Goal: Information Seeking & Learning: Learn about a topic

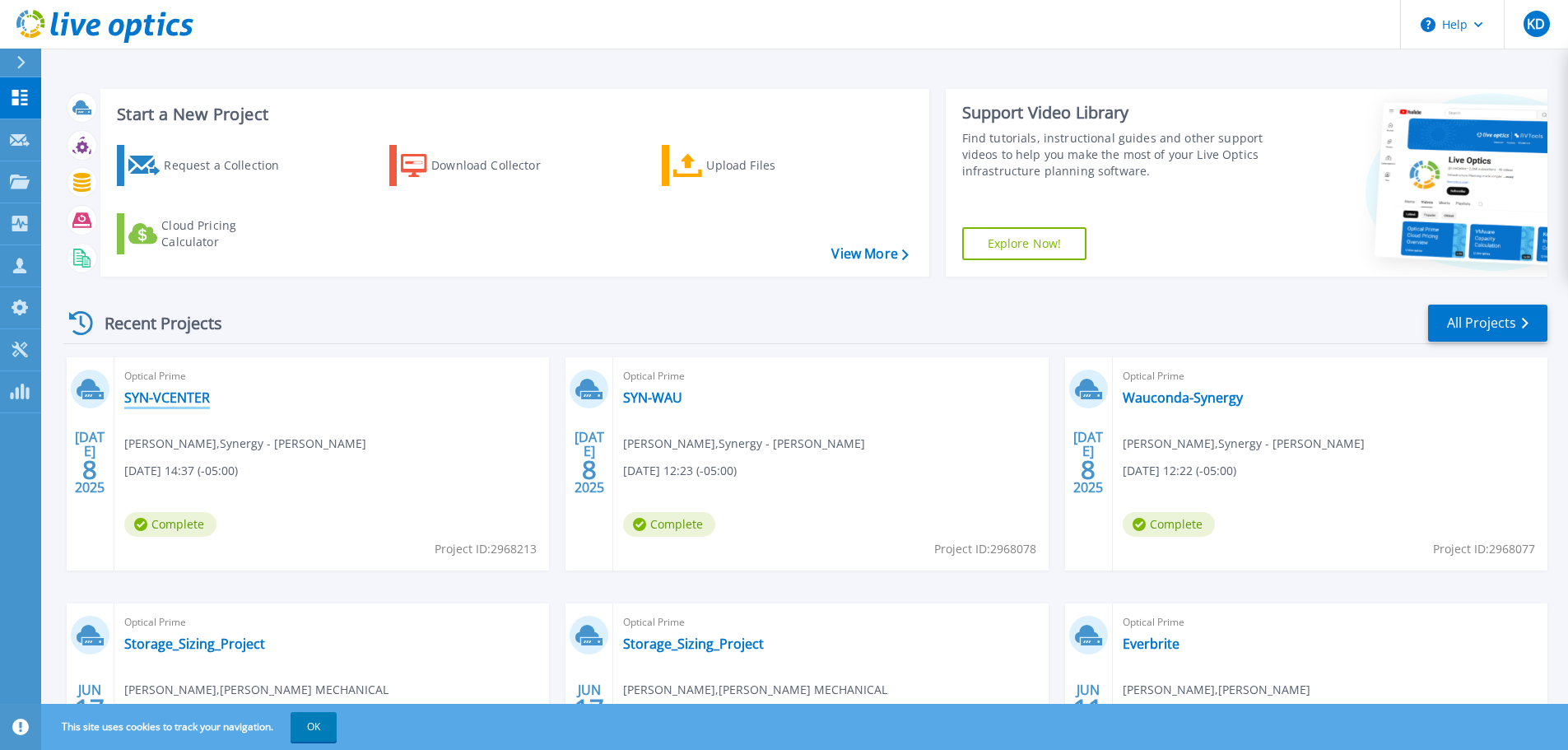
click at [199, 397] on link "SYN-VCENTER" at bounding box center [167, 397] width 86 height 17
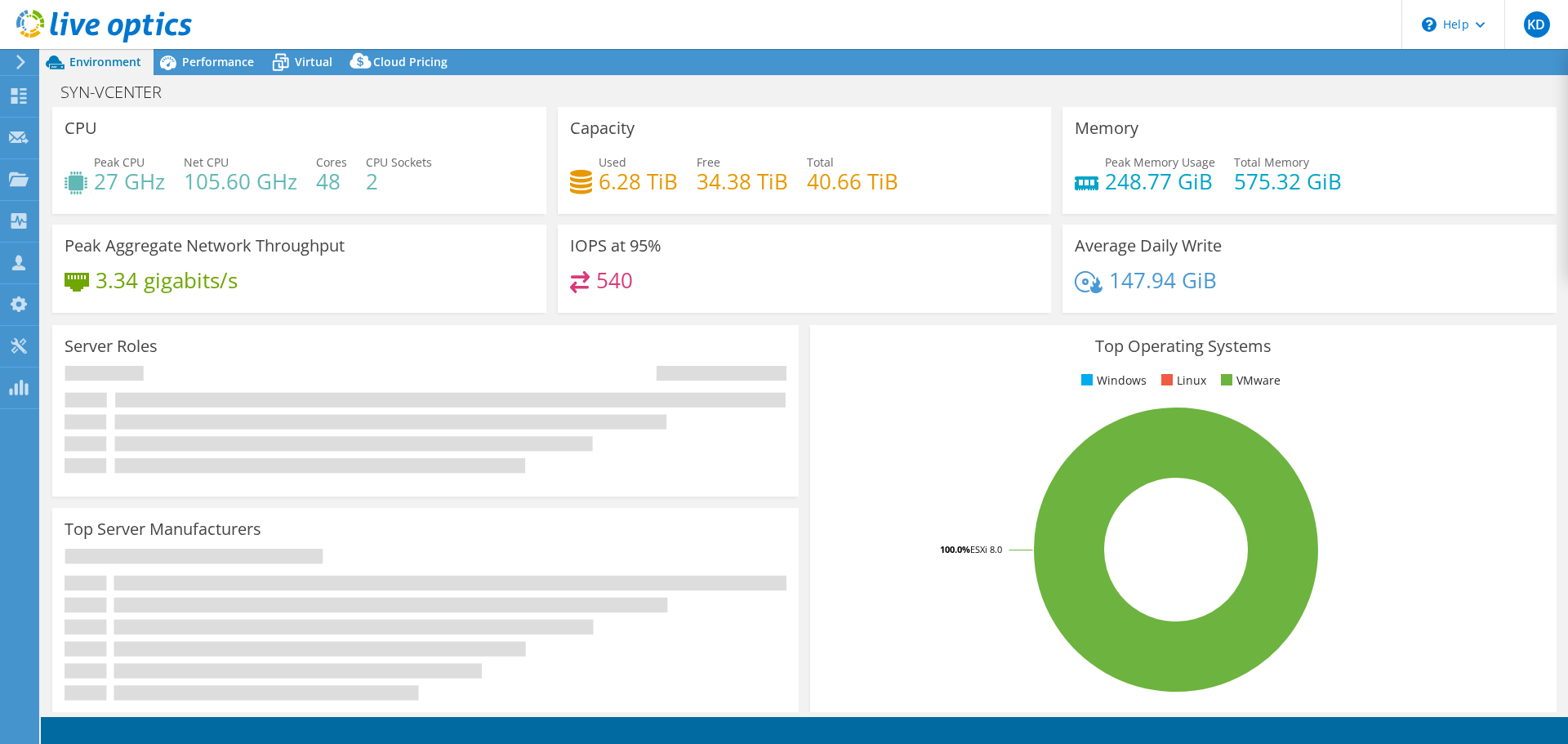
select select "USEast"
select select "USD"
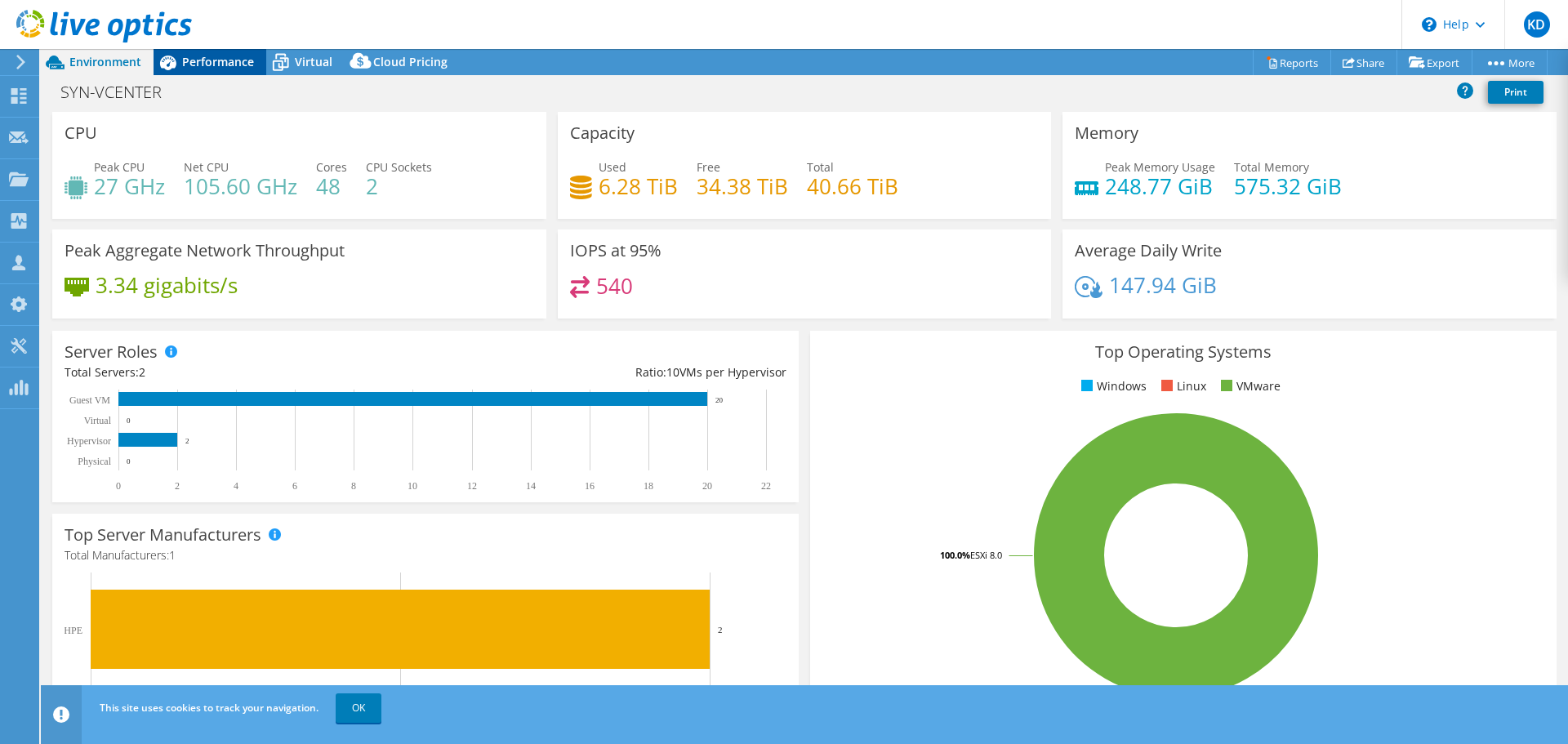
click at [234, 63] on span "Performance" at bounding box center [218, 62] width 72 height 16
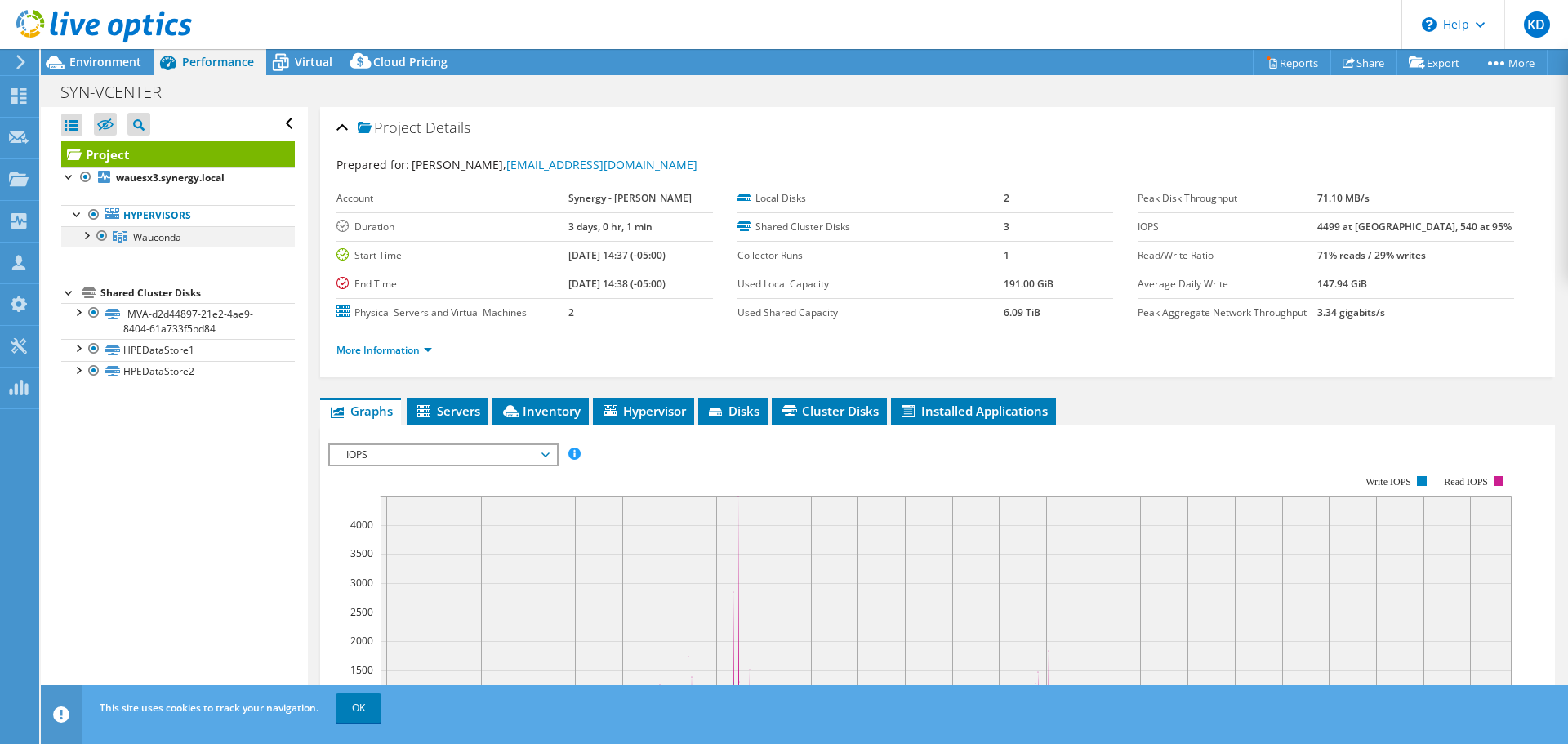
click at [91, 234] on div at bounding box center [85, 234] width 17 height 17
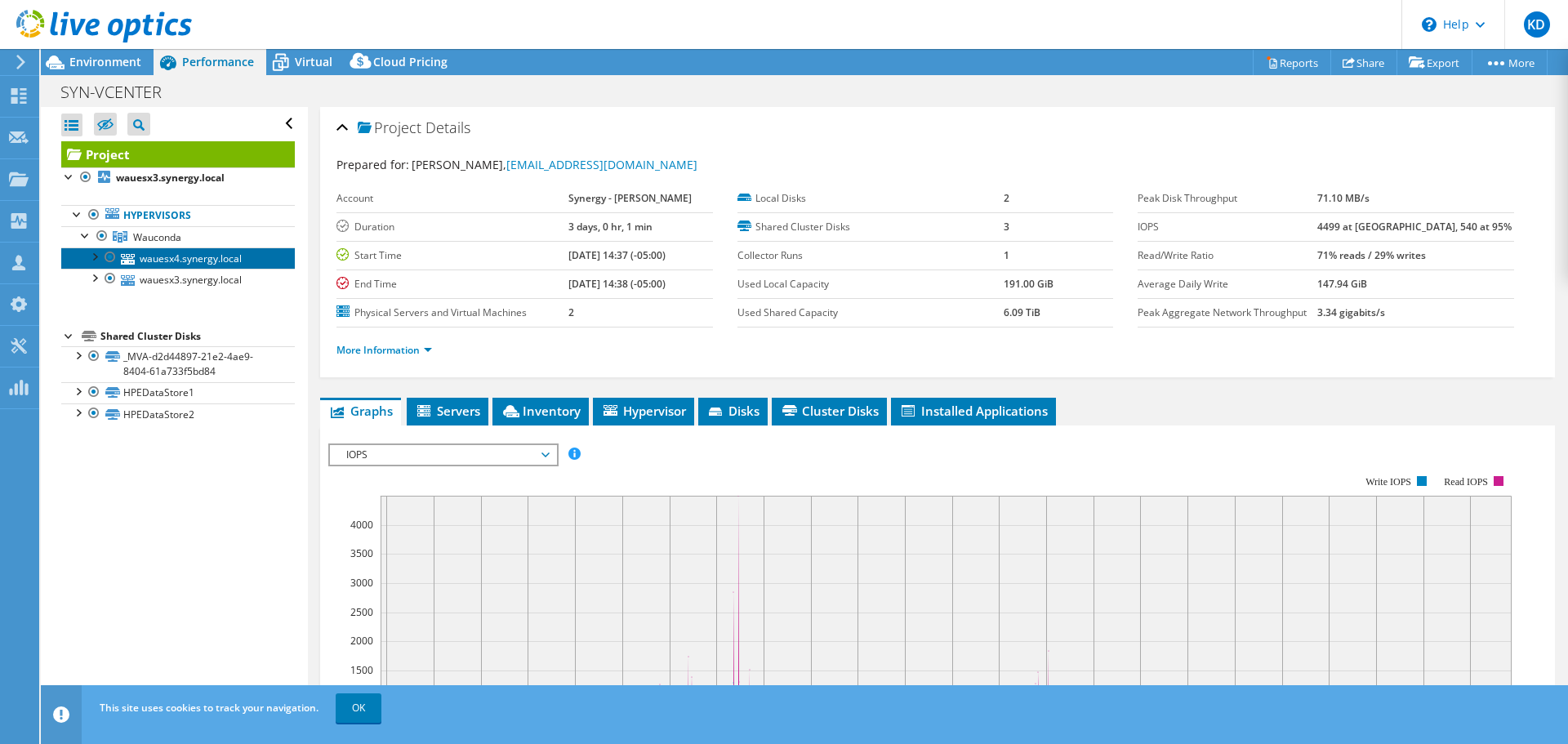
click at [154, 263] on link "wauesx4.synergy.local" at bounding box center [179, 258] width 234 height 21
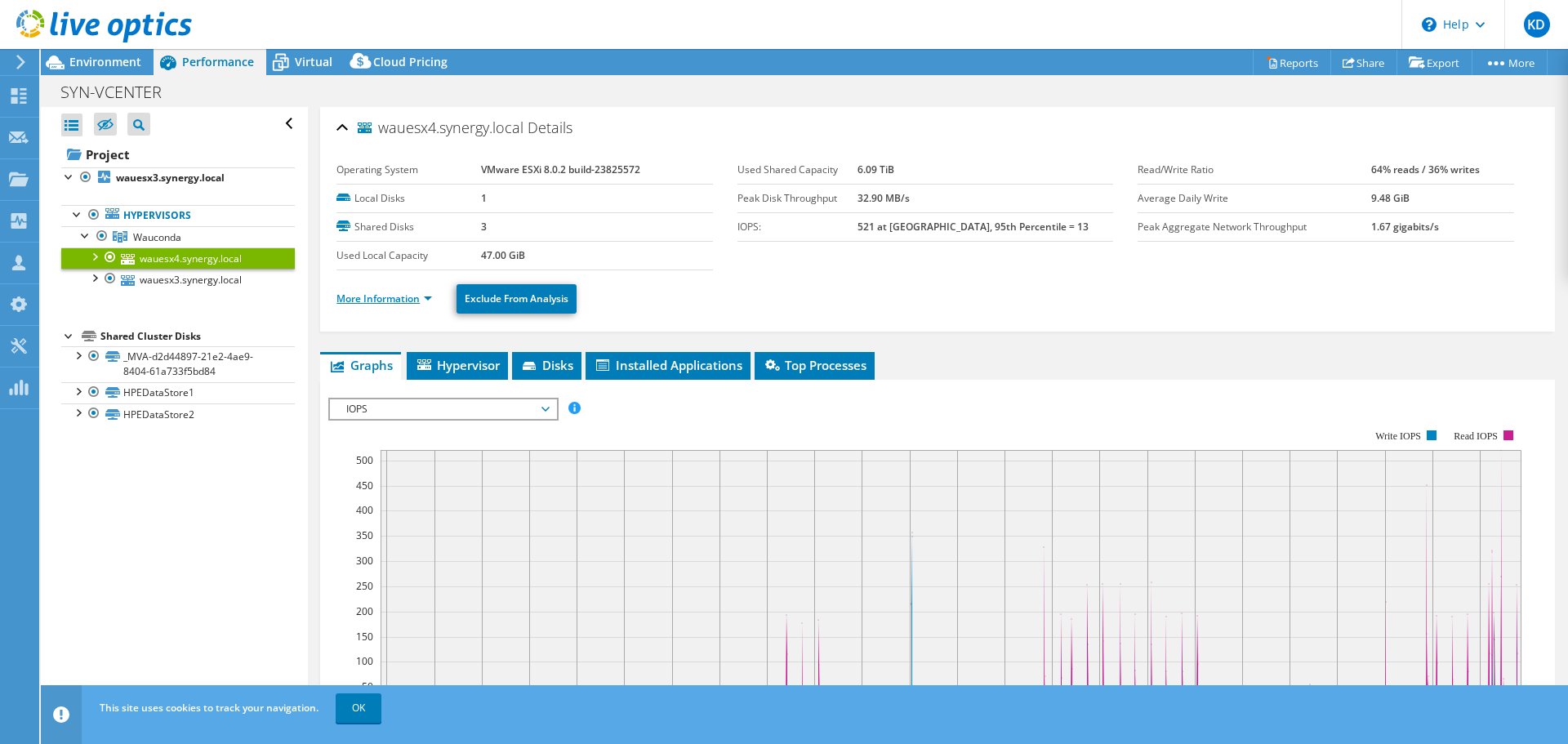
click at [410, 295] on link "More Information" at bounding box center [384, 298] width 96 height 14
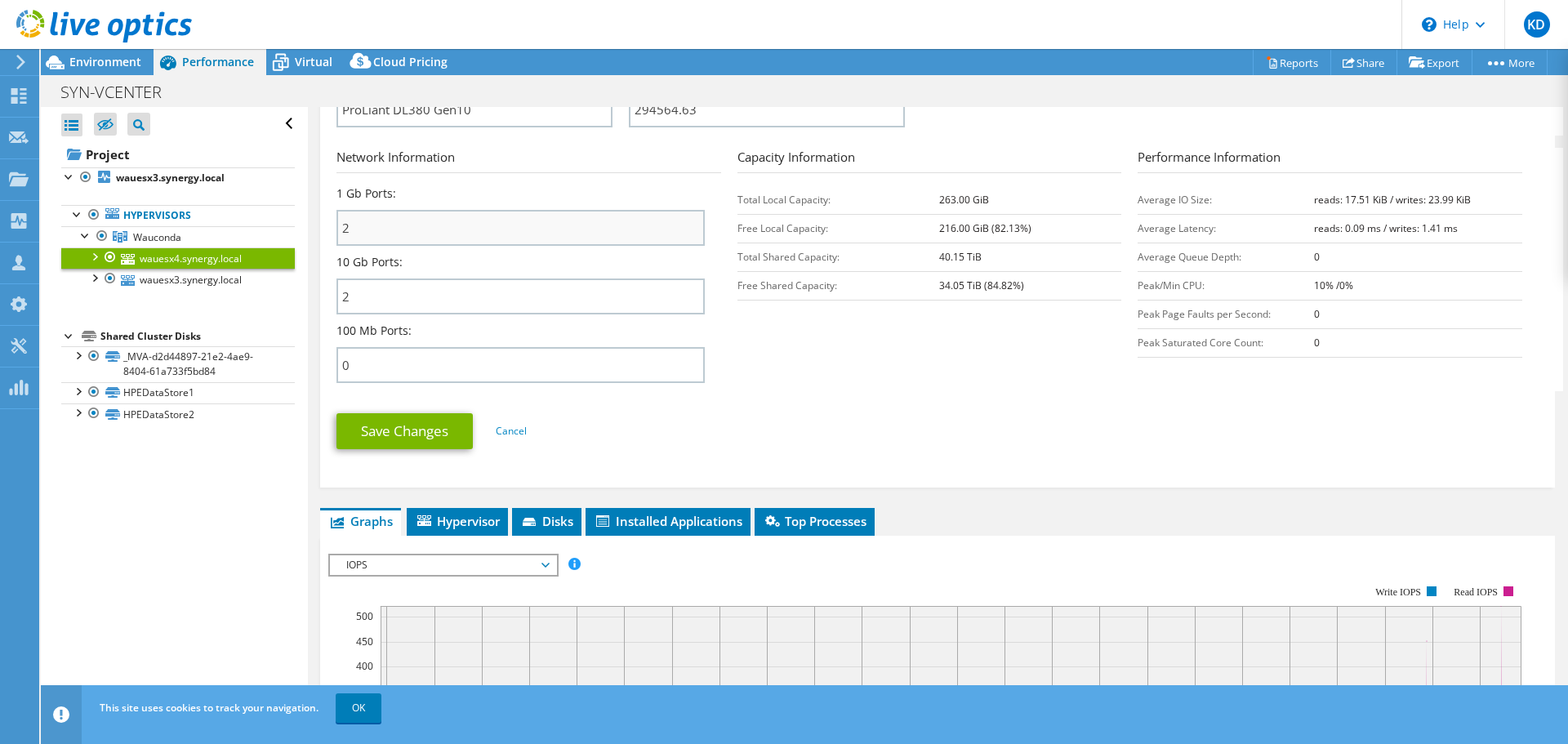
scroll to position [735, 0]
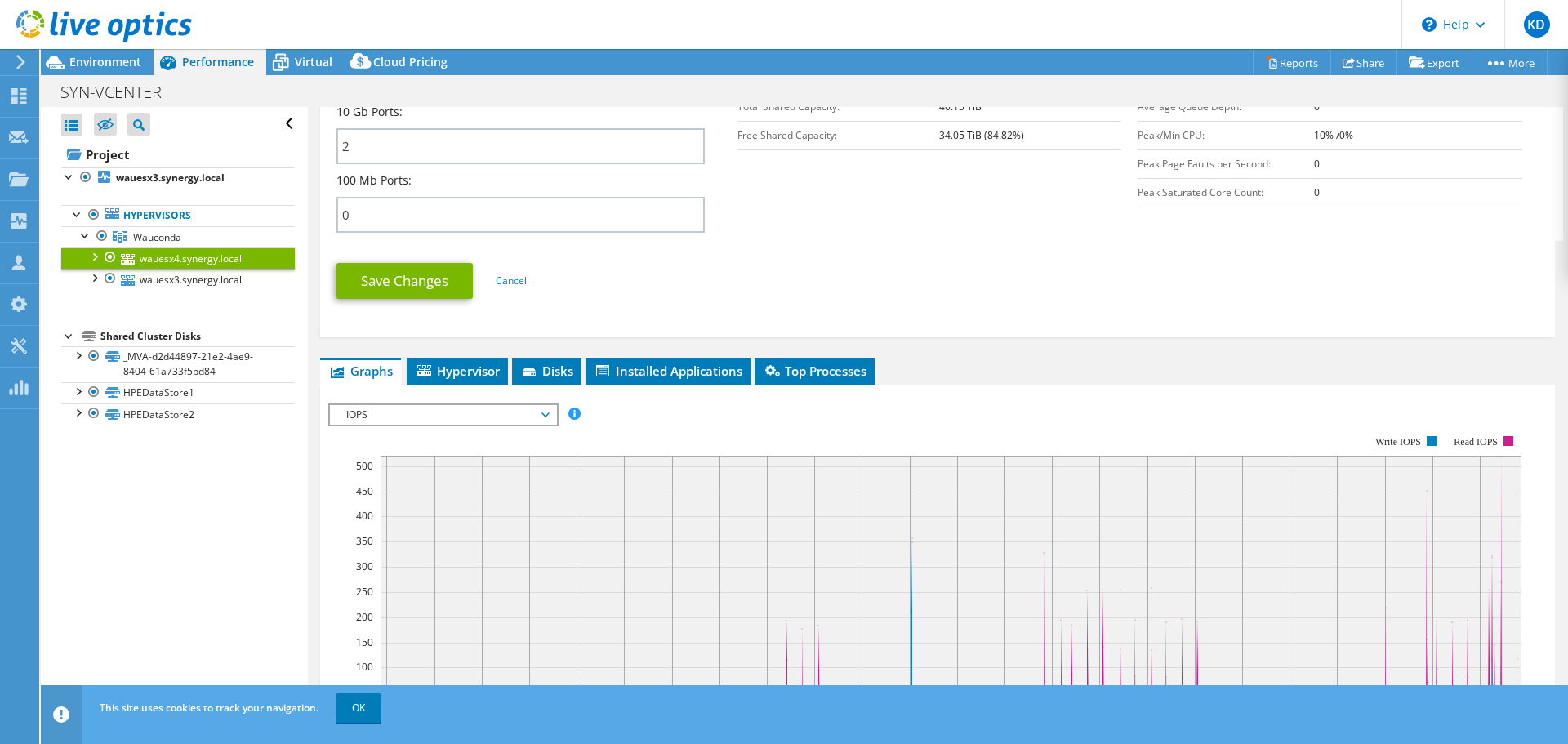
click at [536, 435] on rect at bounding box center [925, 576] width 1193 height 326
click at [536, 425] on div "IOPS IOPS Disk Throughput IO Size Latency Queue Depth CPU Percentage Memory Pag…" at bounding box center [443, 415] width 231 height 23
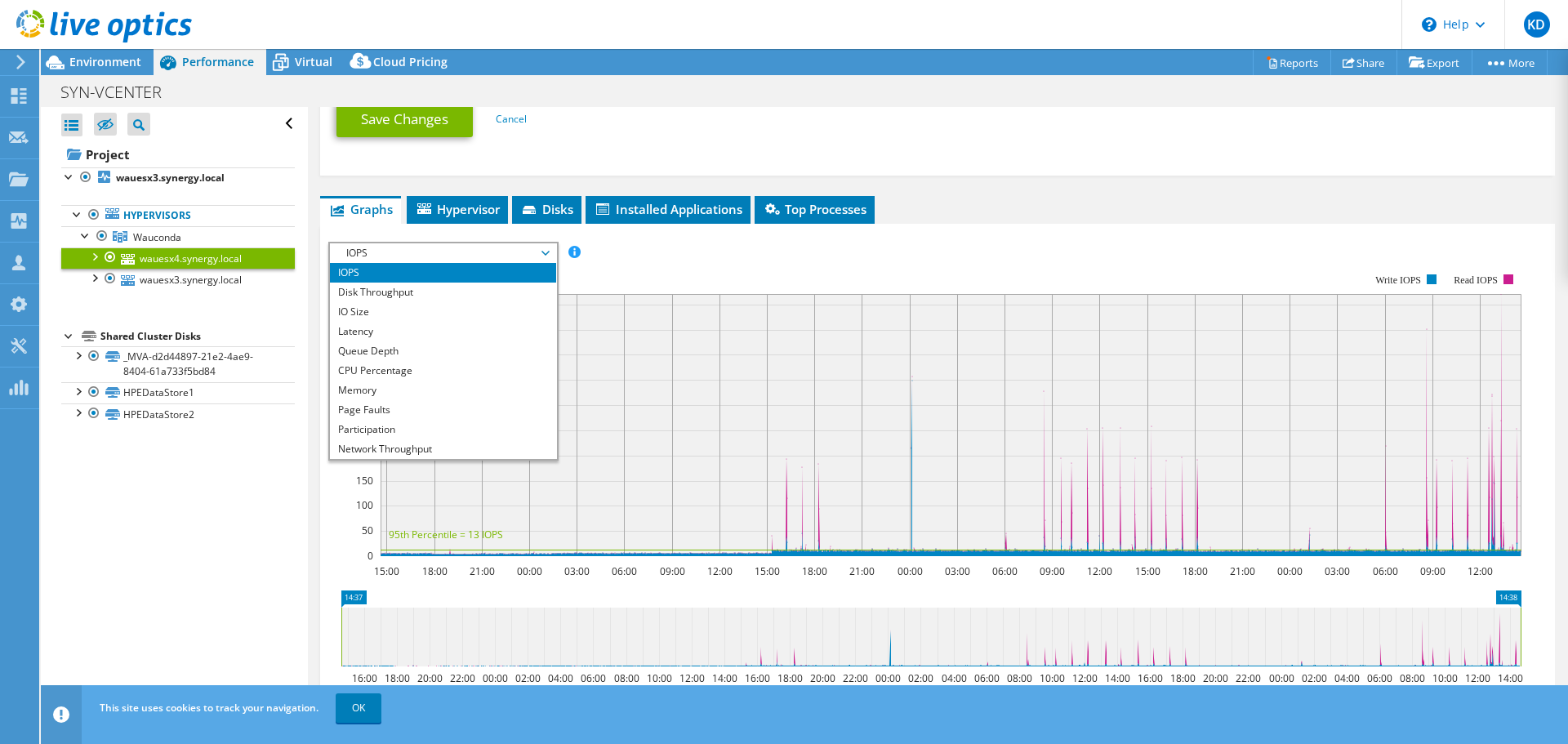
scroll to position [898, 0]
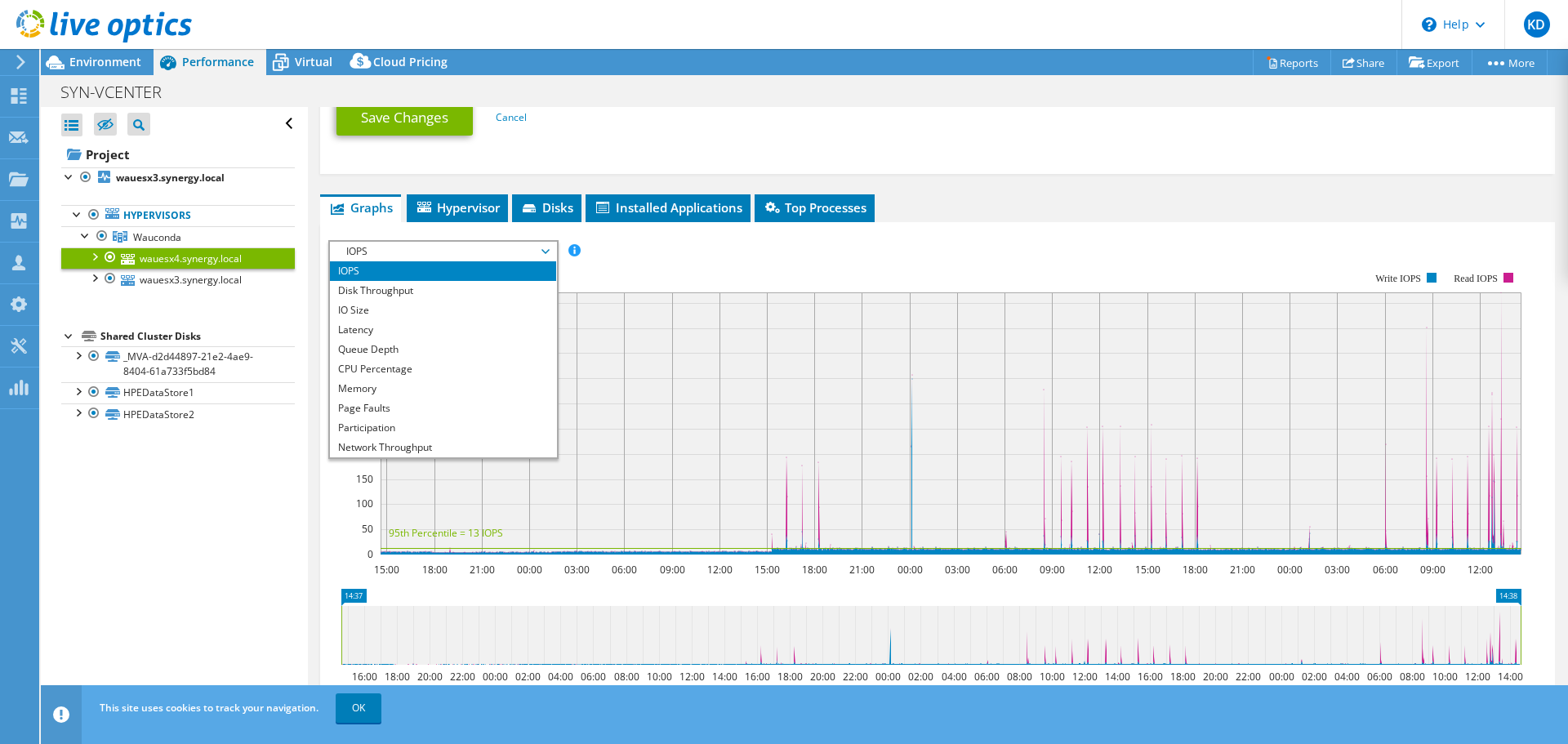
click at [1034, 215] on ul "Graphs Servers Inventory Hypervisor Disks Cluster Disks Installed Applications" at bounding box center [938, 208] width 1235 height 28
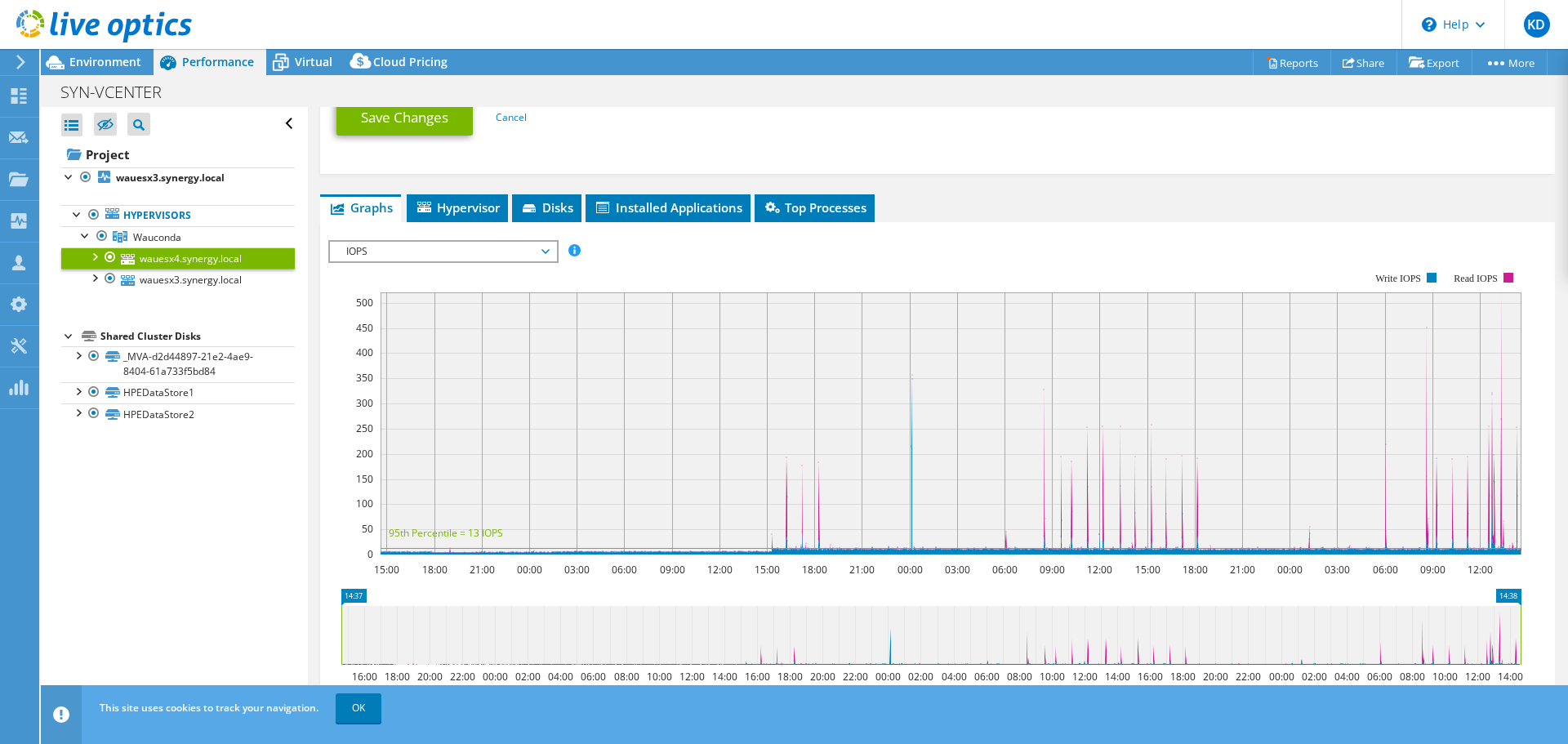
click at [521, 252] on span "IOPS" at bounding box center [443, 252] width 210 height 19
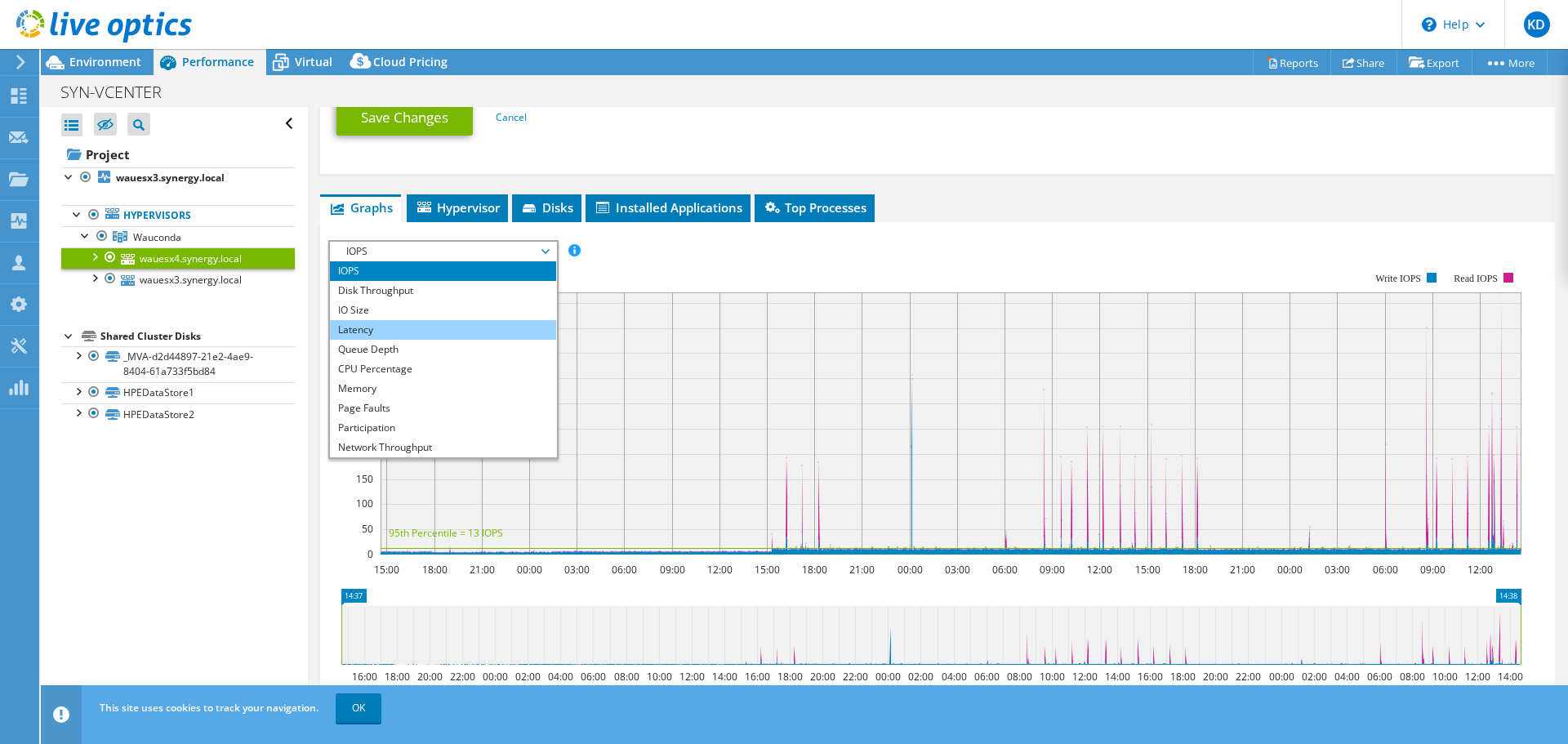
click at [407, 322] on li "Latency" at bounding box center [443, 330] width 226 height 19
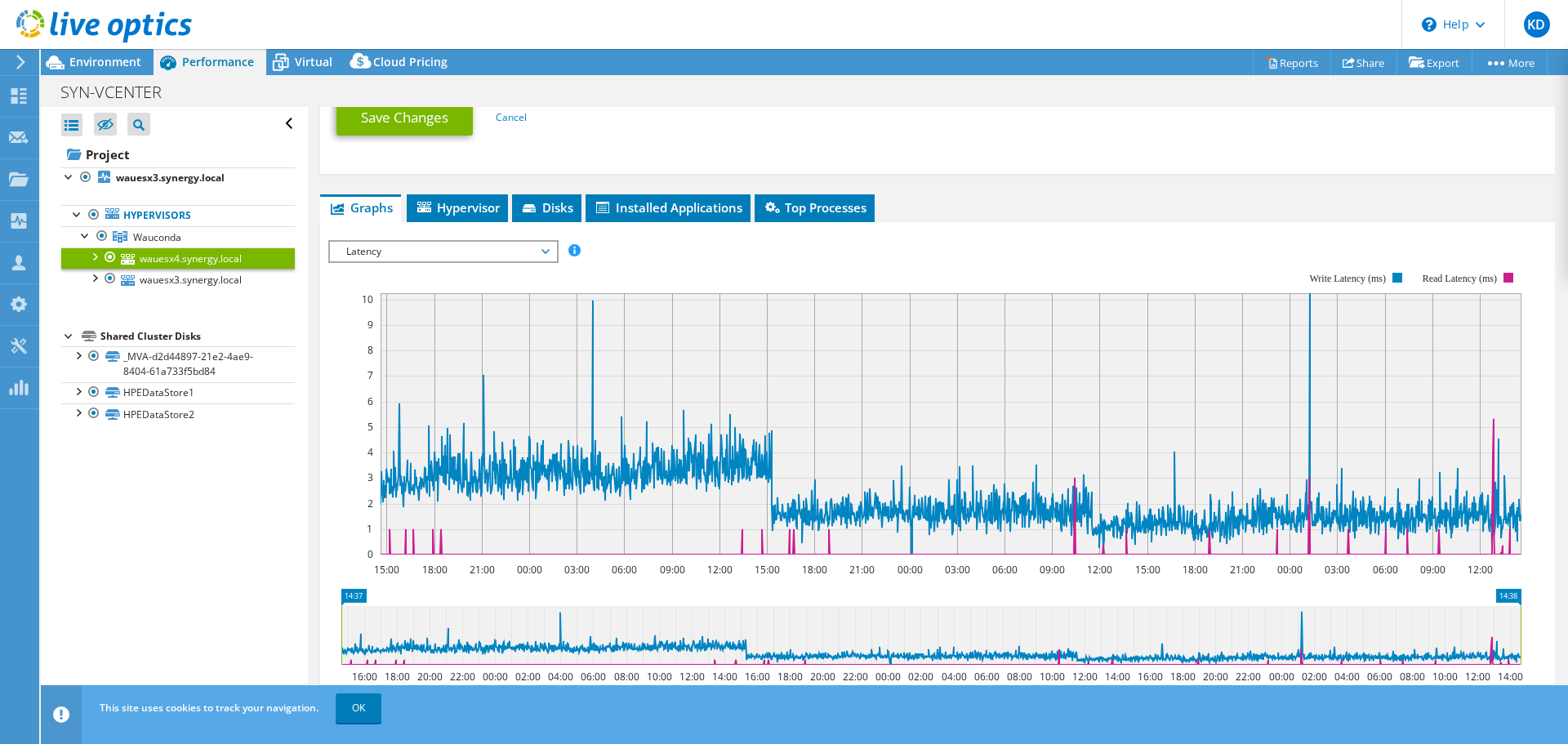
click at [551, 253] on span "Latency" at bounding box center [443, 252] width 226 height 19
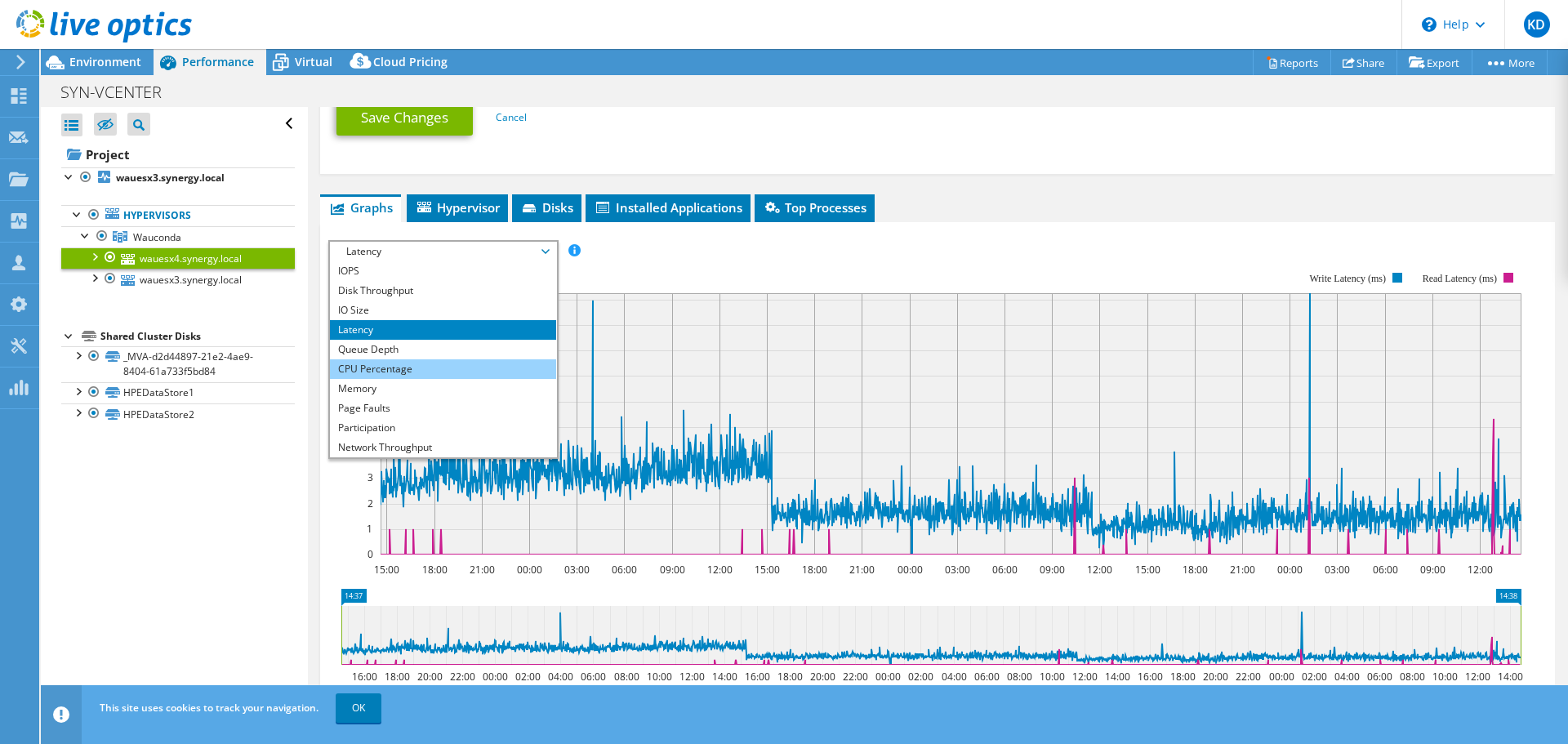
click at [411, 366] on li "CPU Percentage" at bounding box center [443, 368] width 226 height 19
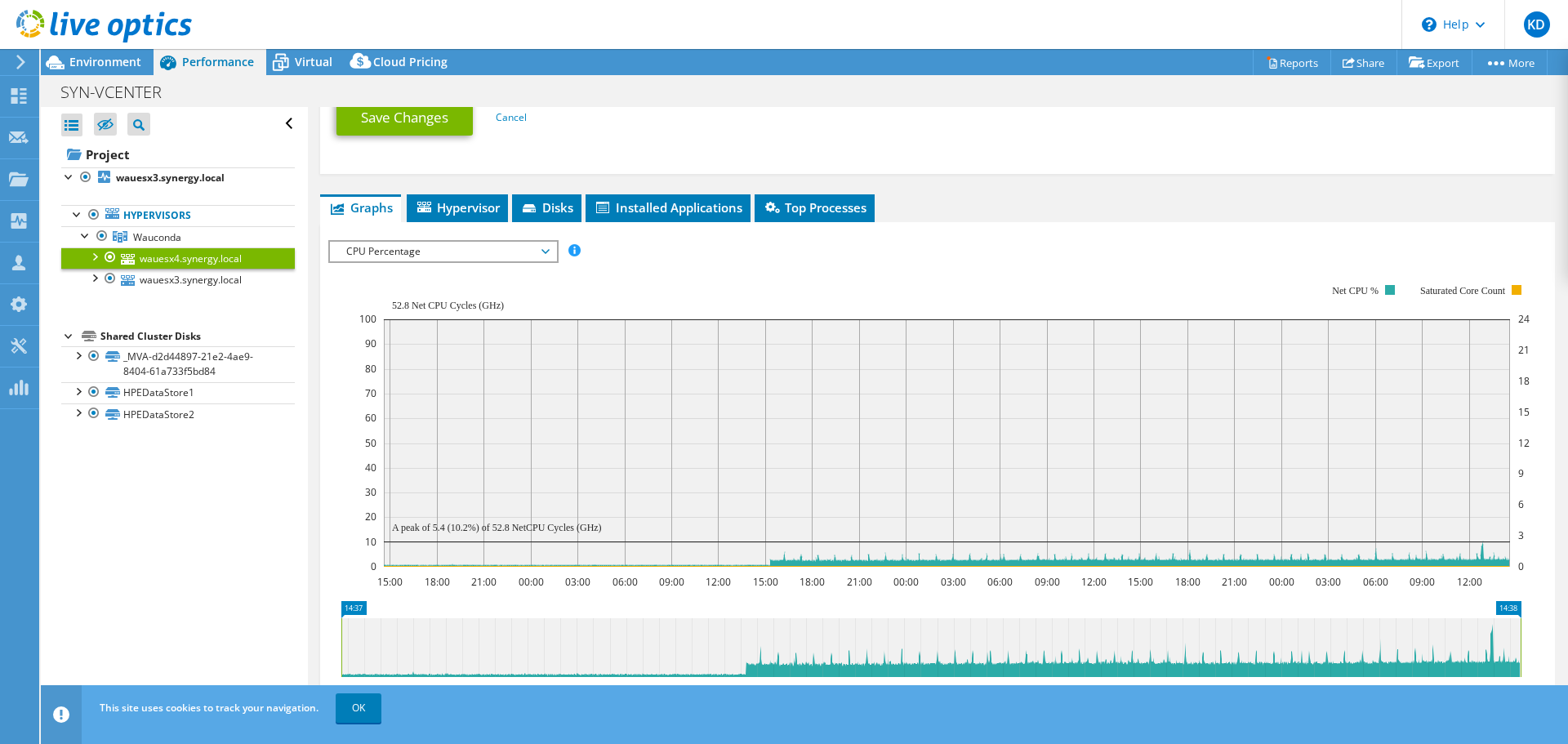
click at [540, 252] on span "CPU Percentage" at bounding box center [443, 252] width 210 height 19
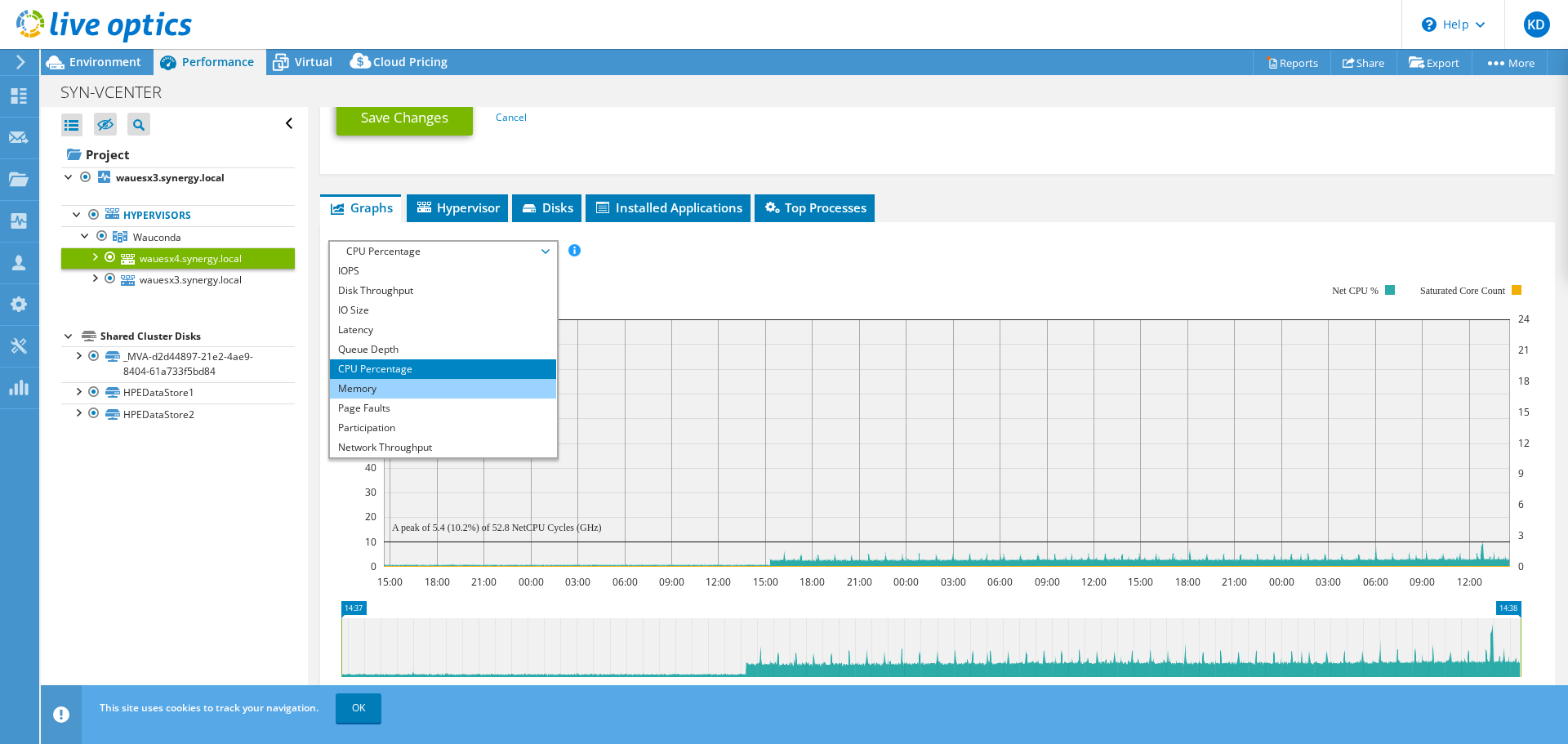
click at [397, 381] on li "Memory" at bounding box center [443, 389] width 226 height 19
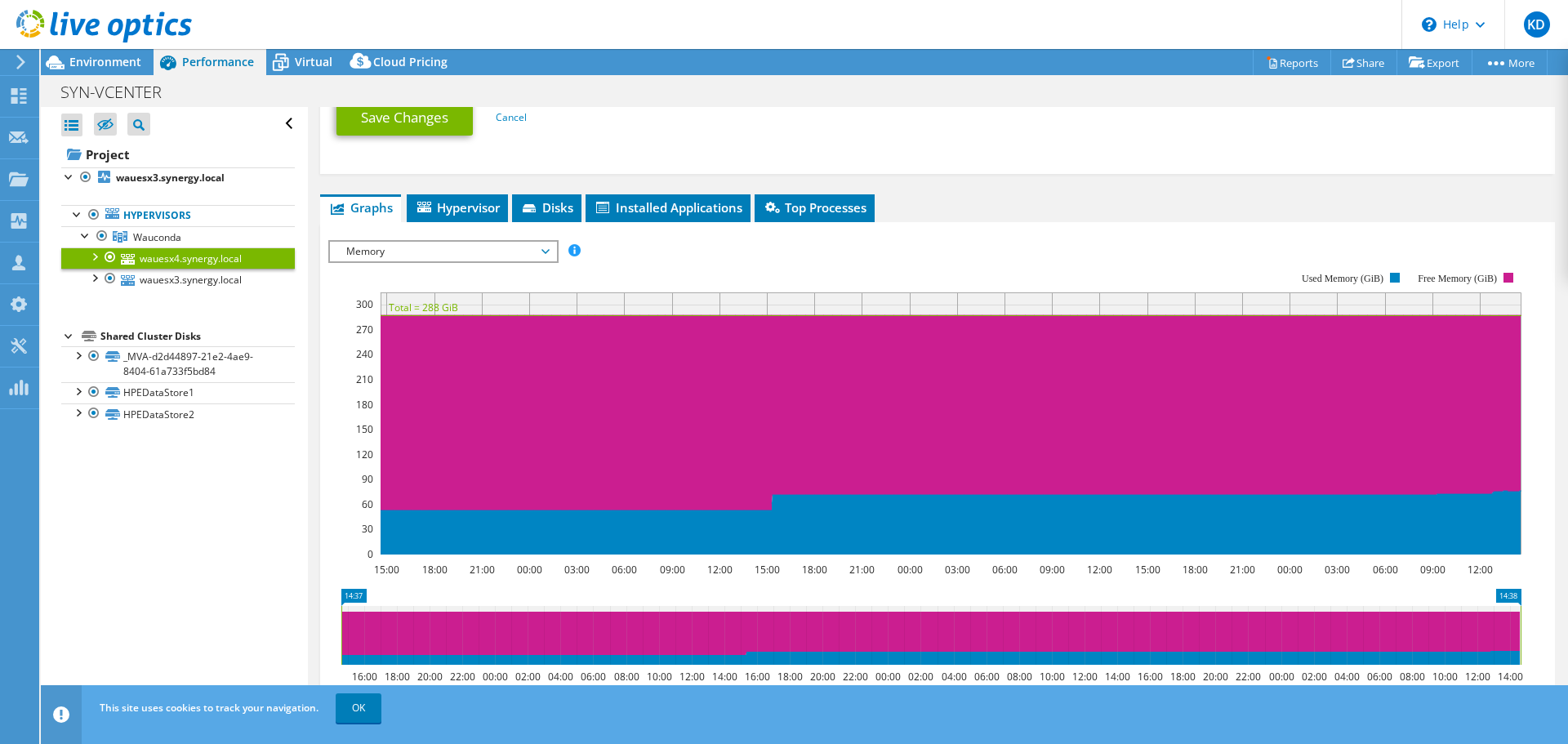
click at [814, 261] on rect at bounding box center [925, 412] width 1193 height 326
